Goal: Task Accomplishment & Management: Manage account settings

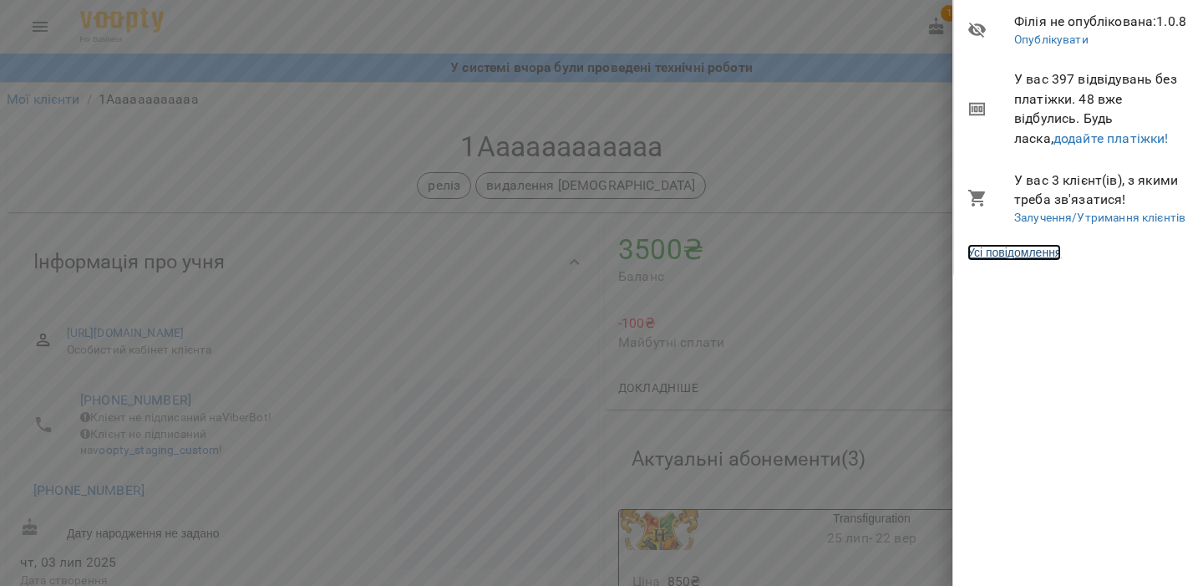
click at [1010, 250] on link "Усі повідомлення" at bounding box center [1014, 252] width 94 height 17
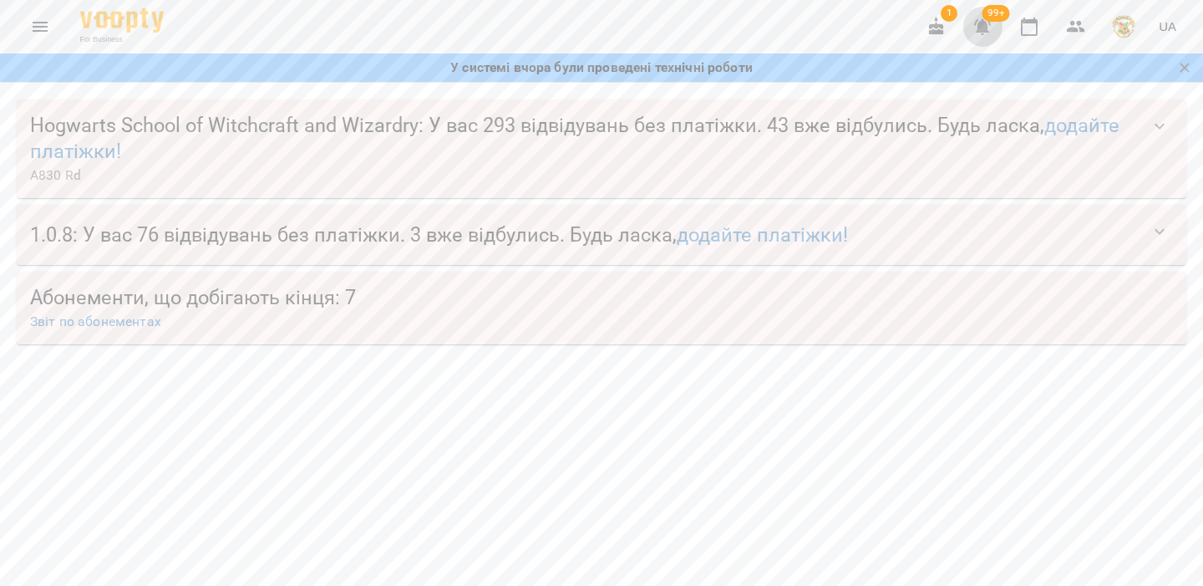
click at [987, 28] on icon "button" at bounding box center [982, 27] width 17 height 16
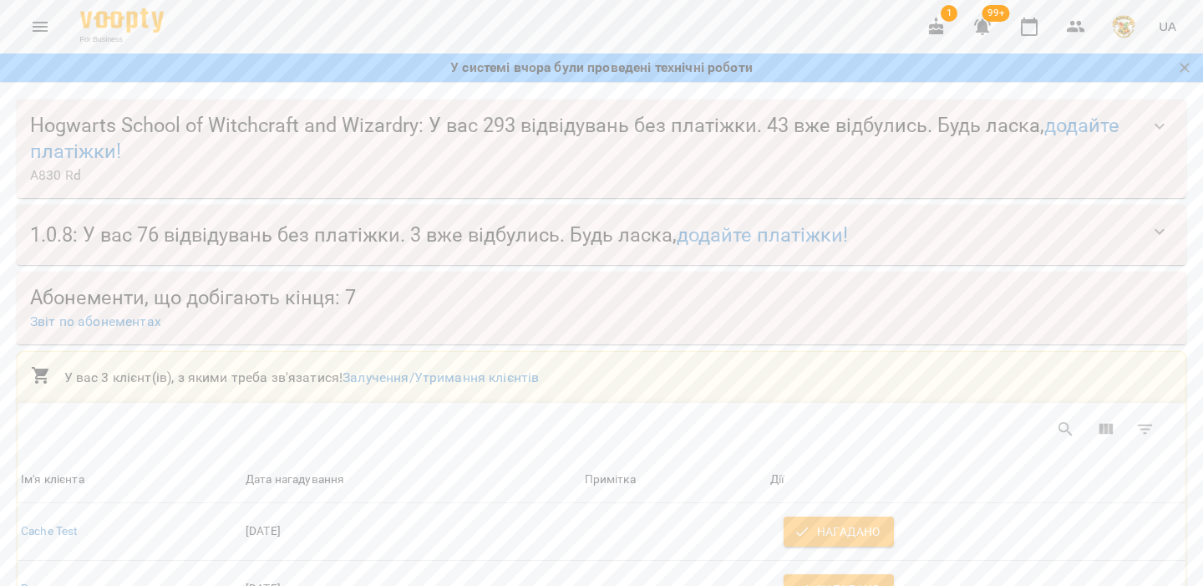
click at [981, 29] on icon "button" at bounding box center [982, 27] width 17 height 16
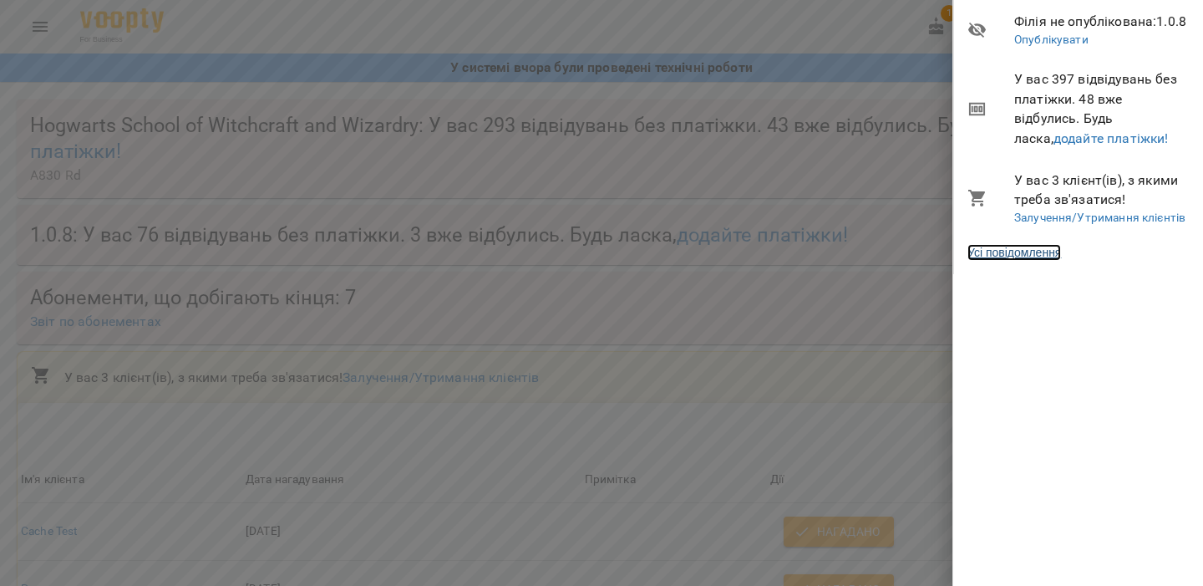
click at [1027, 250] on link "Усі повідомлення" at bounding box center [1014, 252] width 94 height 17
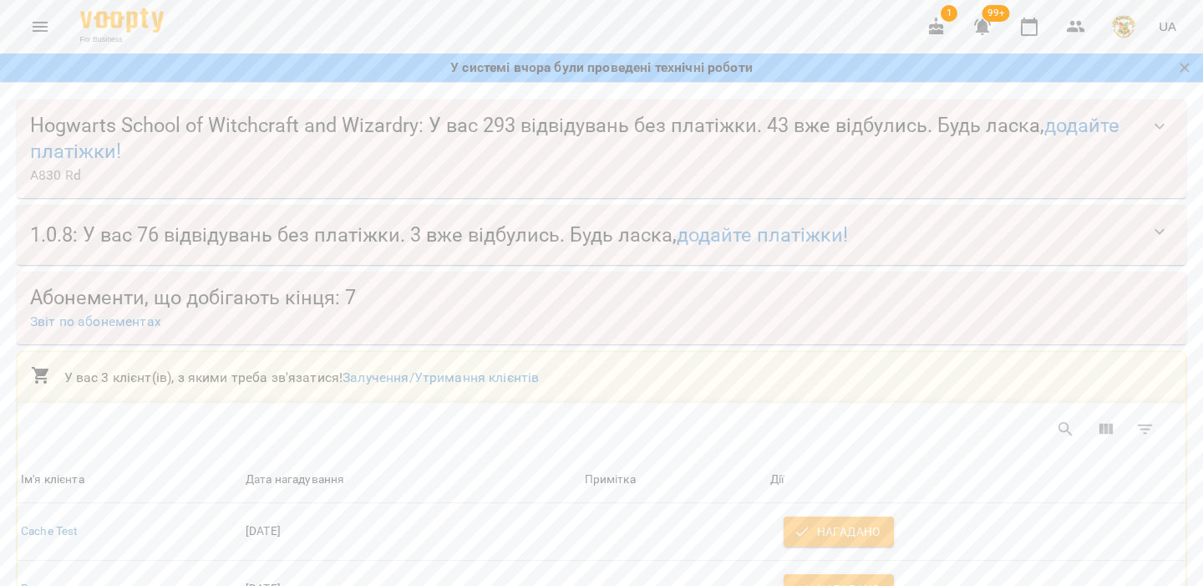
click at [1137, 28] on button "button" at bounding box center [1123, 26] width 43 height 43
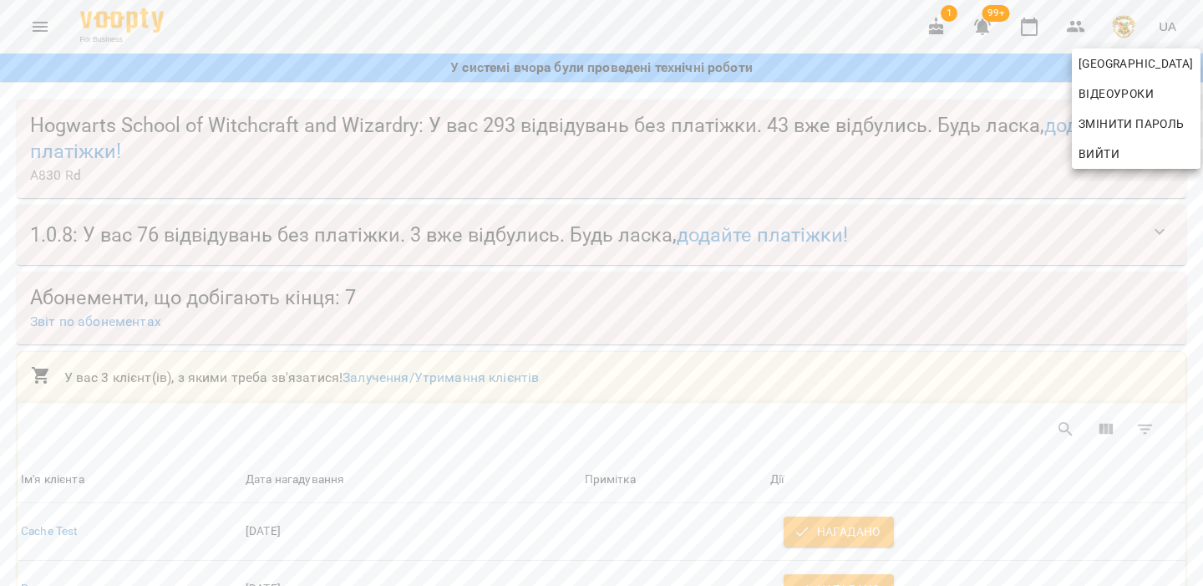
click at [1100, 162] on span "Вийти" at bounding box center [1098, 154] width 41 height 20
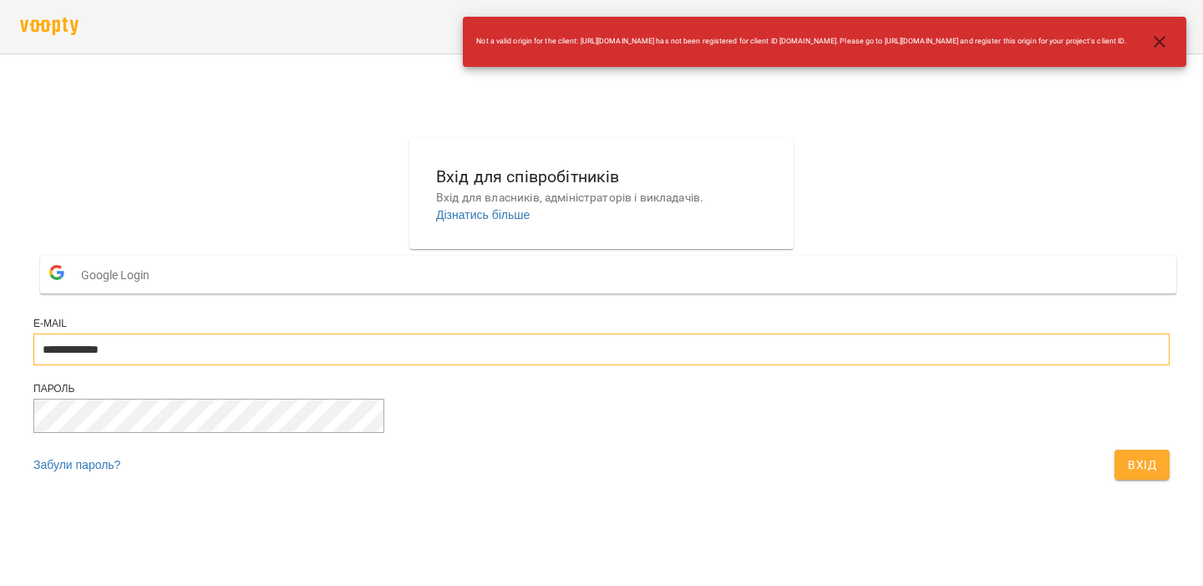
click at [467, 365] on input "**********" at bounding box center [601, 349] width 1136 height 32
type input "**********"
click at [748, 437] on div at bounding box center [601, 417] width 1136 height 38
click at [1128, 474] on span "Вхід" at bounding box center [1142, 464] width 28 height 20
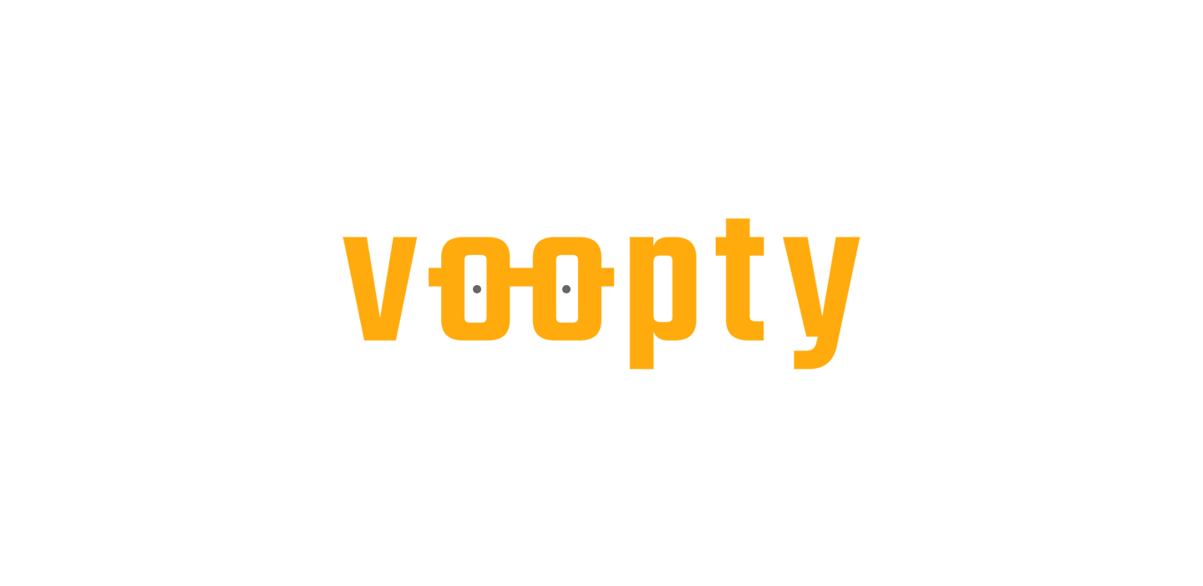
click at [1162, 0] on div at bounding box center [601, 0] width 1203 height 0
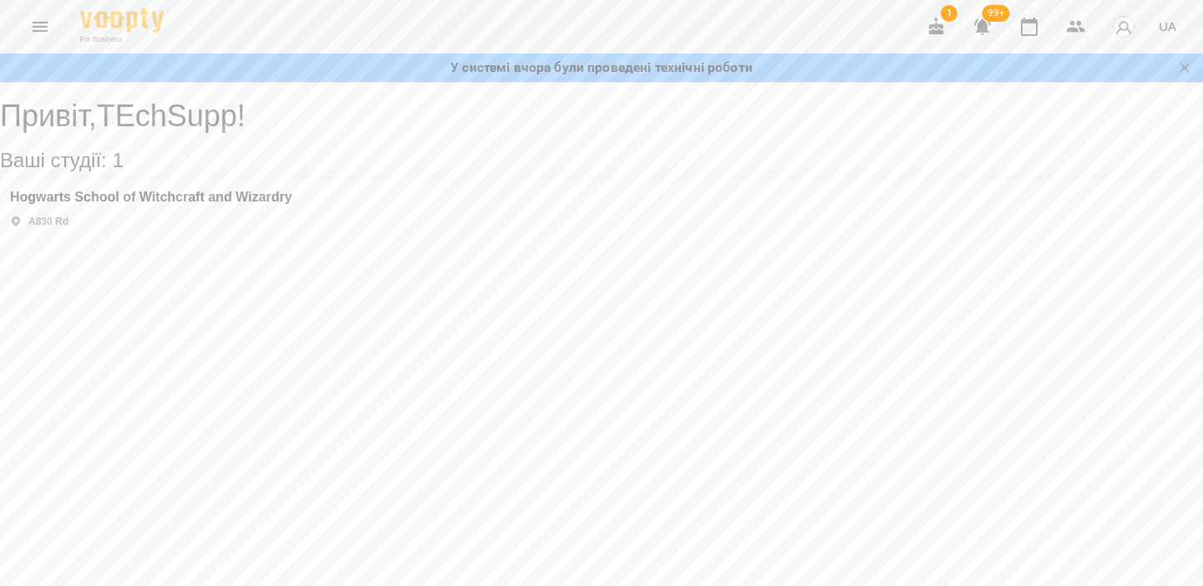
click at [991, 28] on icon "button" at bounding box center [982, 27] width 20 height 20
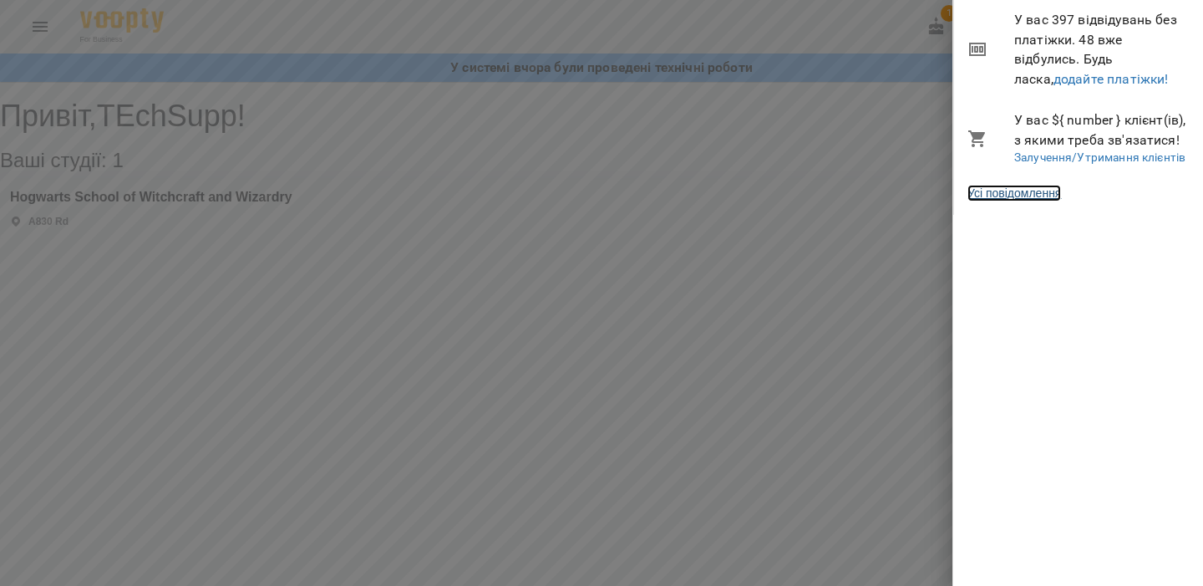
click at [1029, 193] on link "Усі повідомлення" at bounding box center [1014, 193] width 94 height 17
